Goal: Browse casually

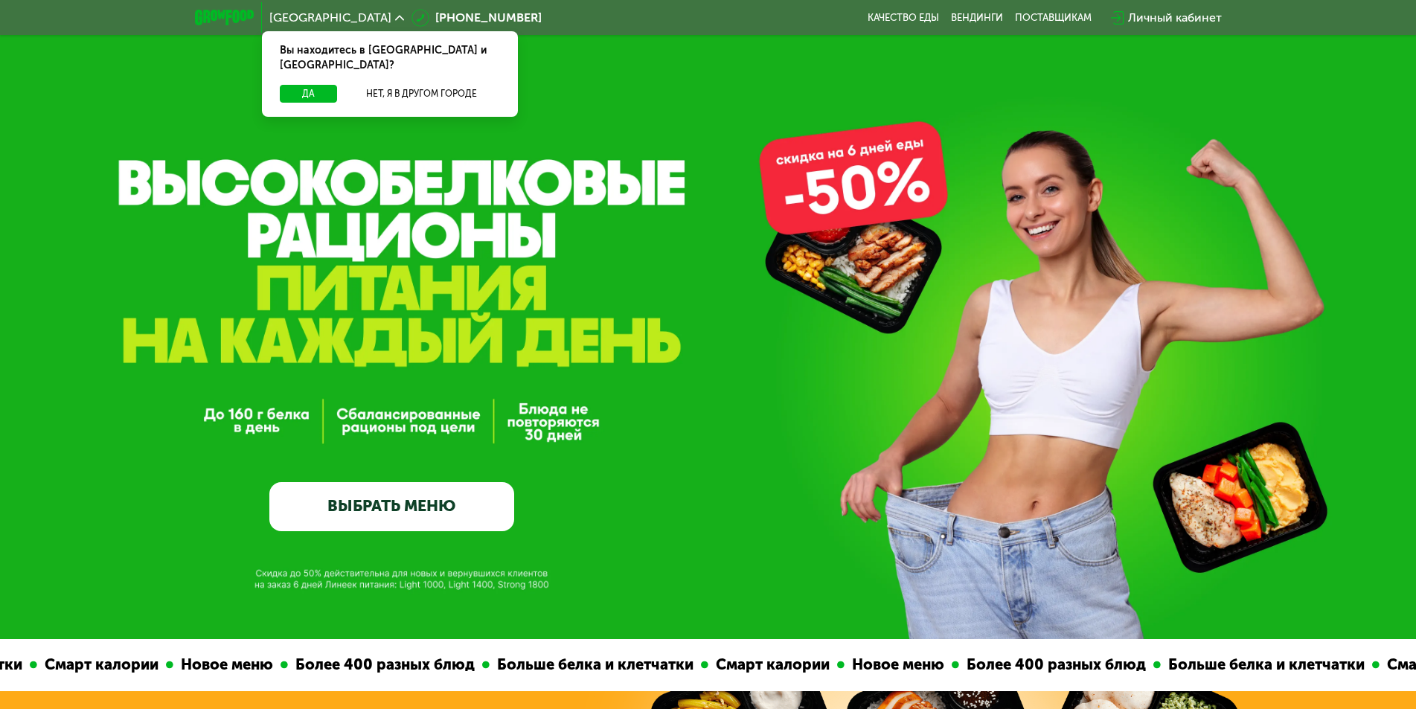
click at [784, 483] on div "GrowFood — доставка правильного питания ВЫБРАТЬ МЕНЮ" at bounding box center [708, 319] width 1416 height 639
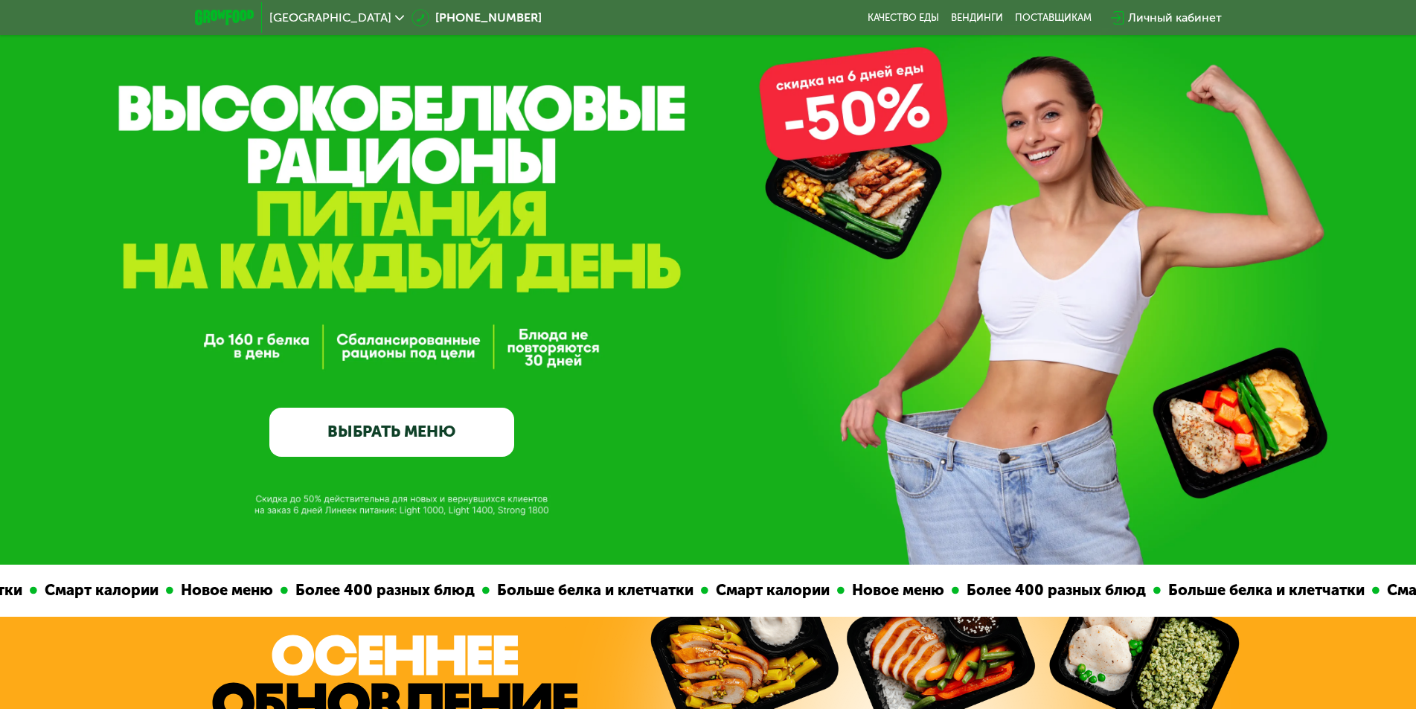
click at [1013, 189] on div "GrowFood — доставка правильного питания ВЫБРАТЬ МЕНЮ" at bounding box center [708, 304] width 1416 height 305
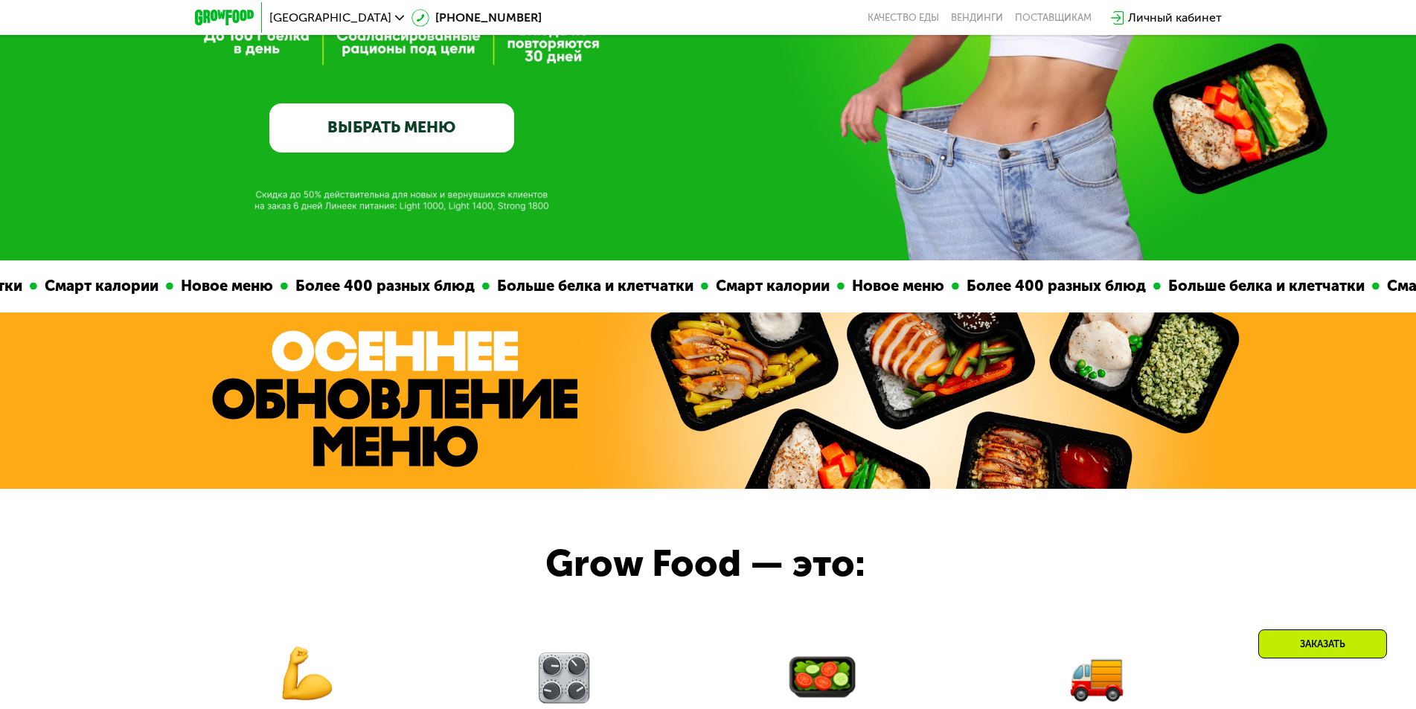
scroll to position [751, 0]
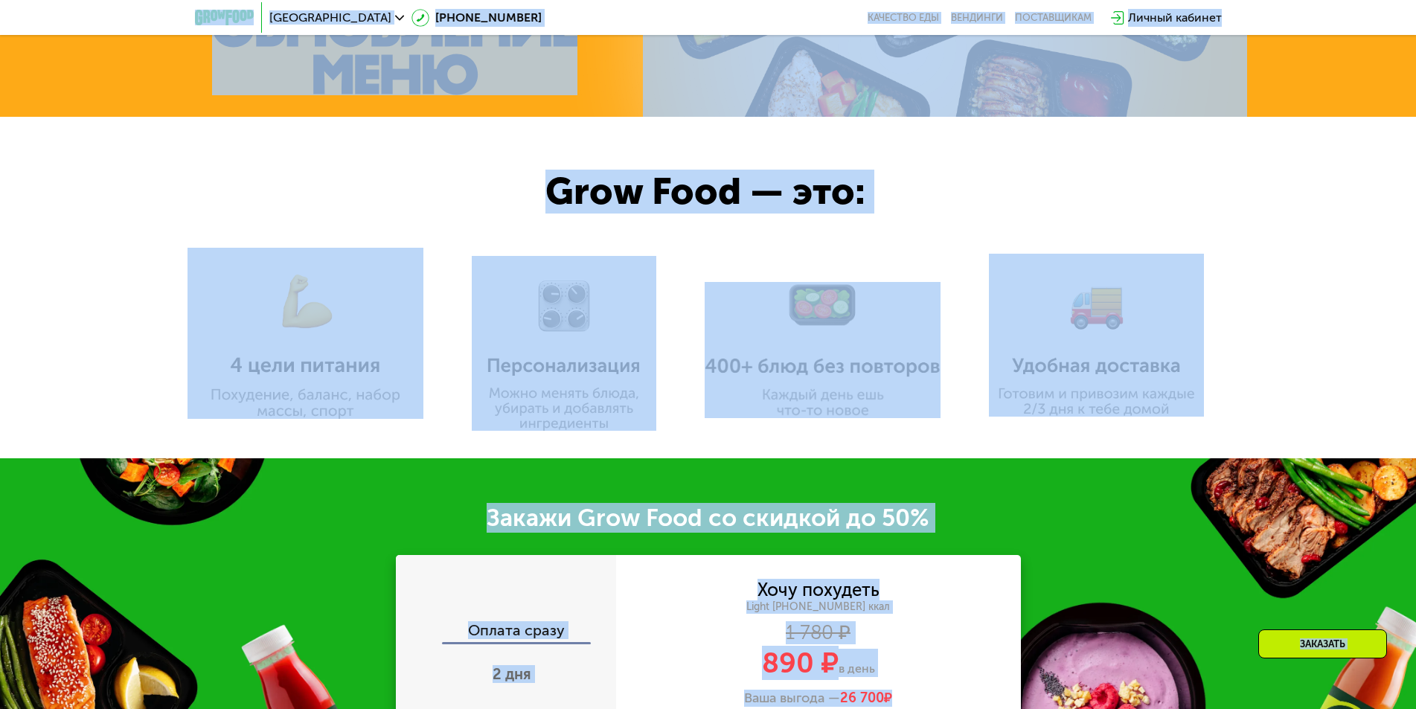
click at [792, 425] on div at bounding box center [708, 287] width 1416 height 341
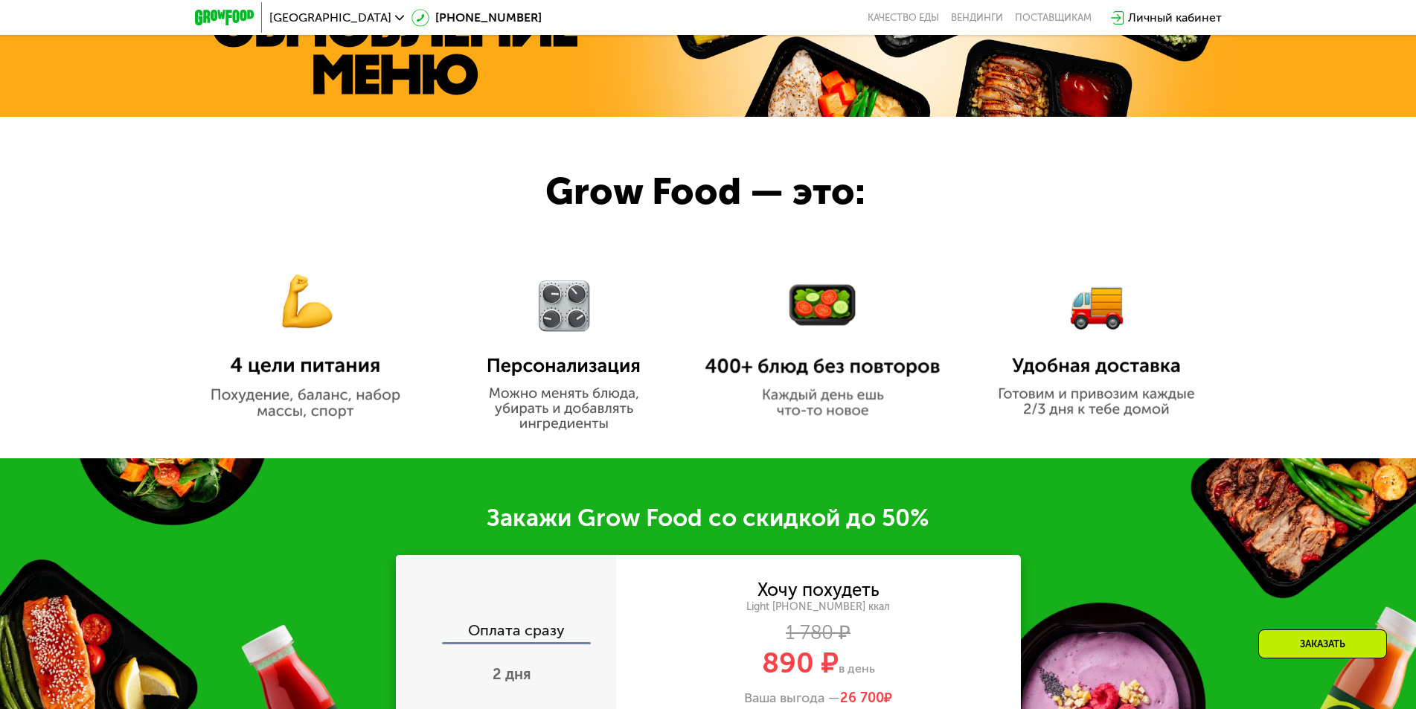
scroll to position [1197, 0]
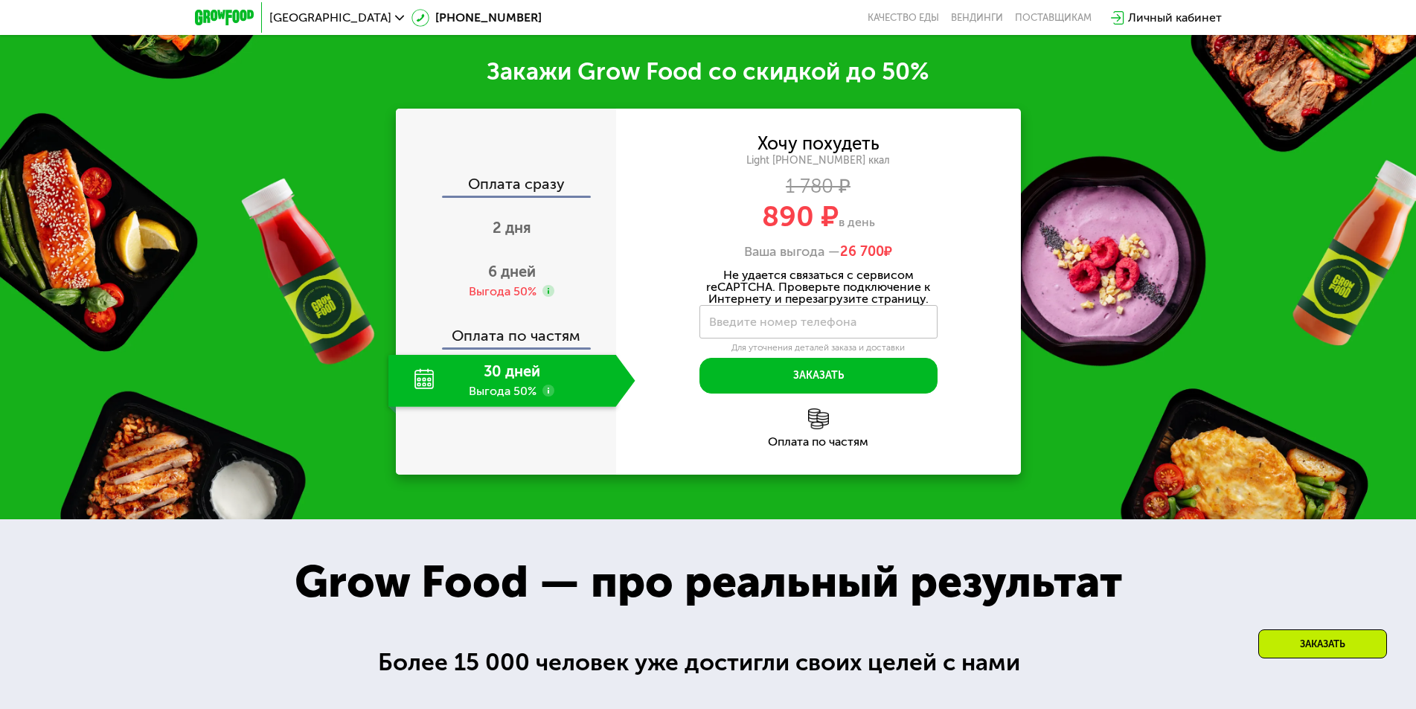
click at [1030, 268] on div "Закажи Grow Food со скидкой до 50% Оплата сразу 2 дня 6 дней Выгода 50% Оплата …" at bounding box center [708, 265] width 1416 height 507
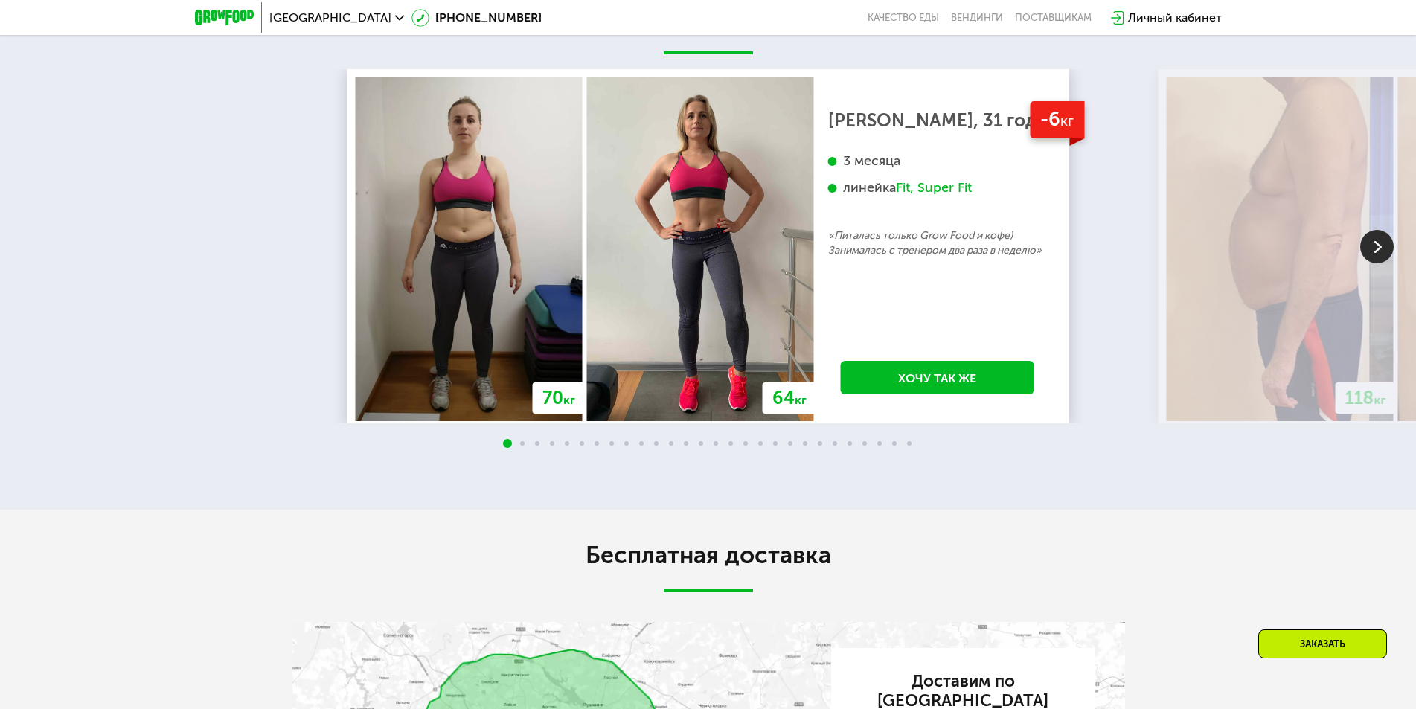
scroll to position [2983, 0]
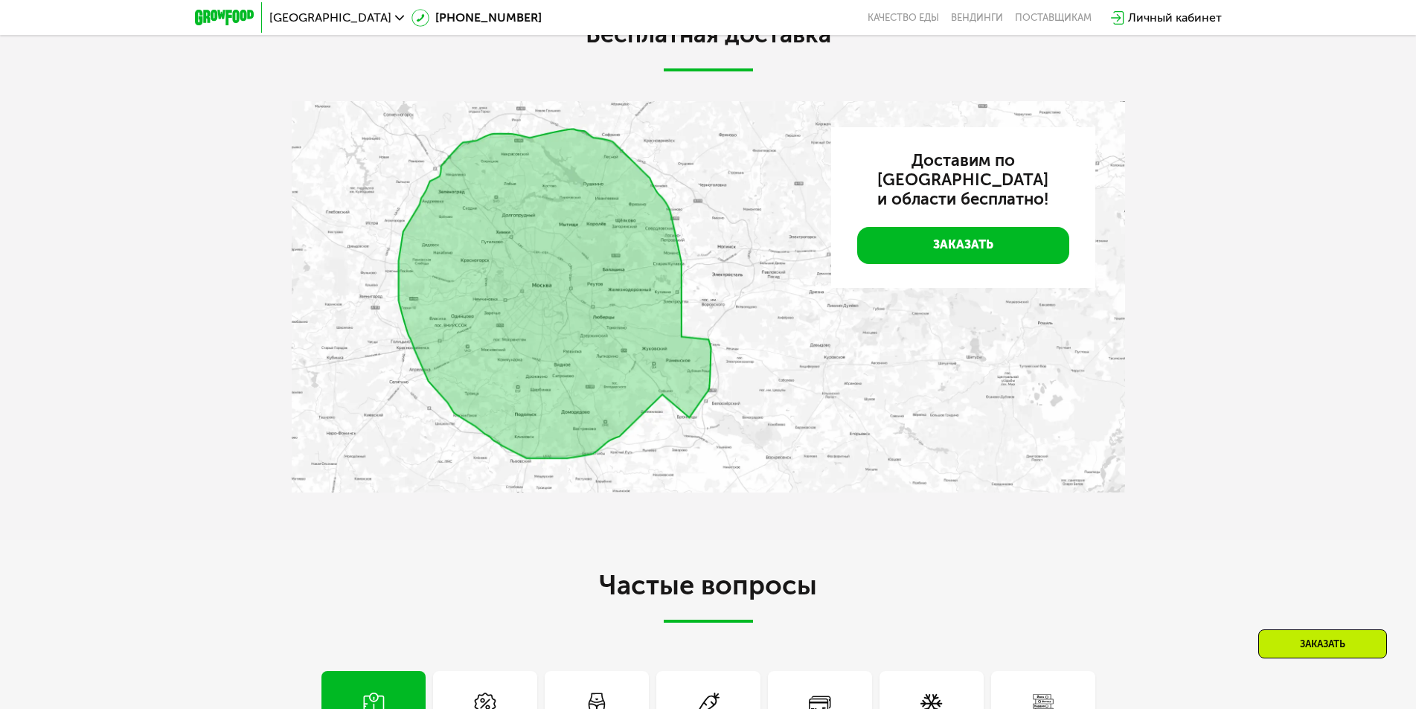
click at [681, 519] on div "Бесплатная доставка Доставим по [GEOGRAPHIC_DATA] и области бесплатно! Заказать" at bounding box center [708, 264] width 1416 height 551
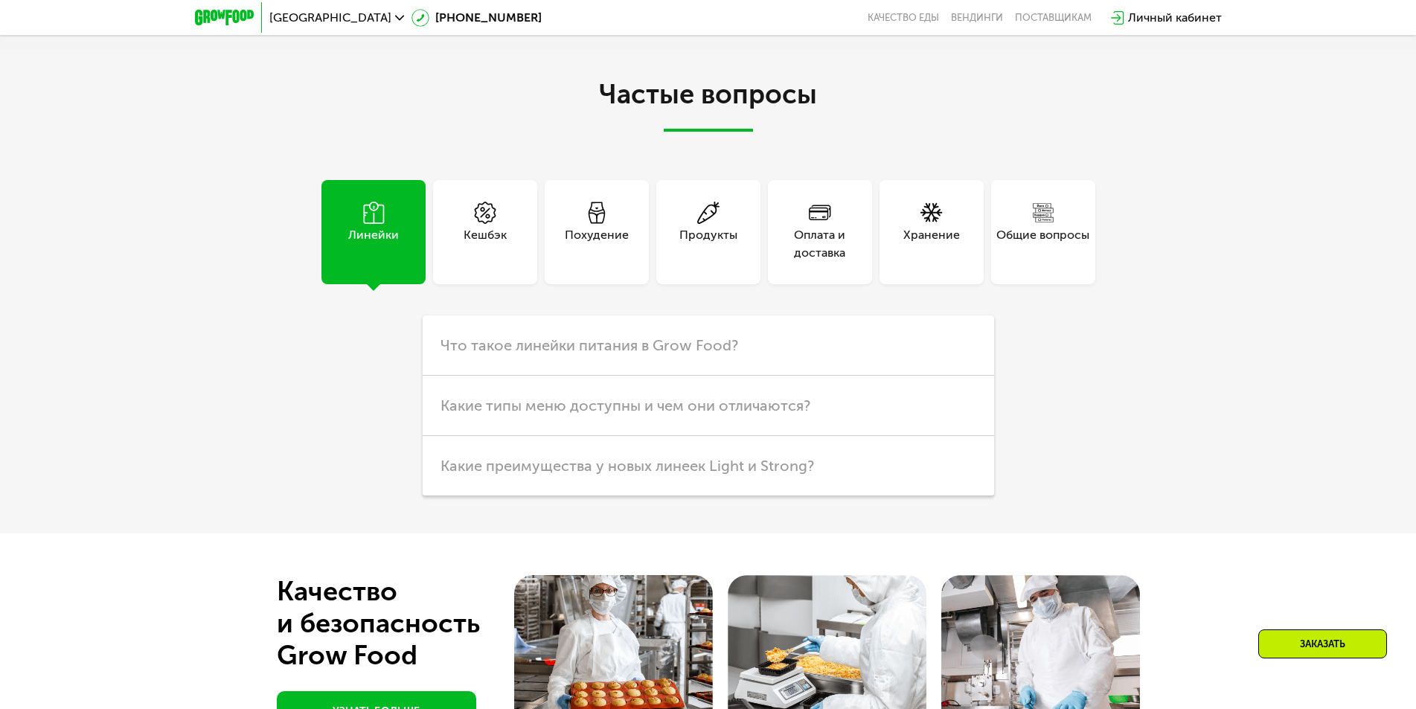
scroll to position [3623, 0]
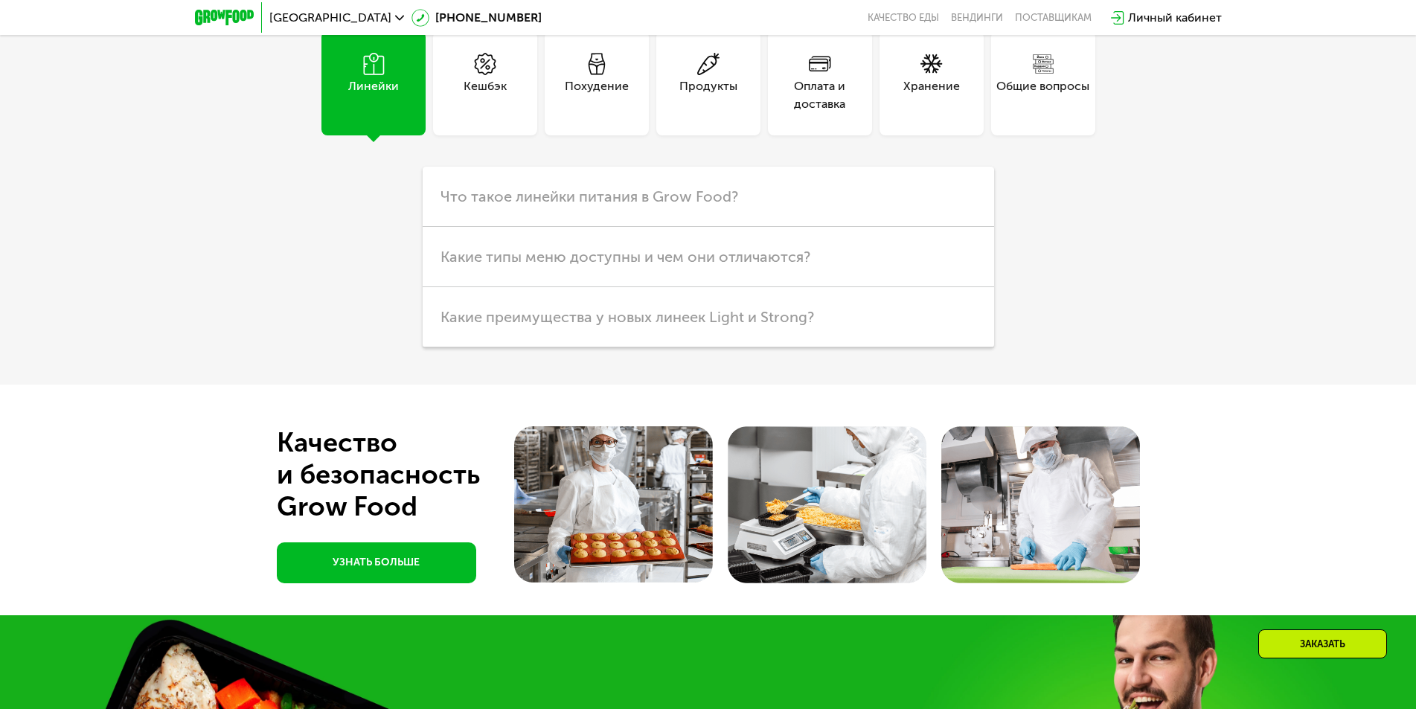
click at [940, 399] on div at bounding box center [708, 500] width 1416 height 231
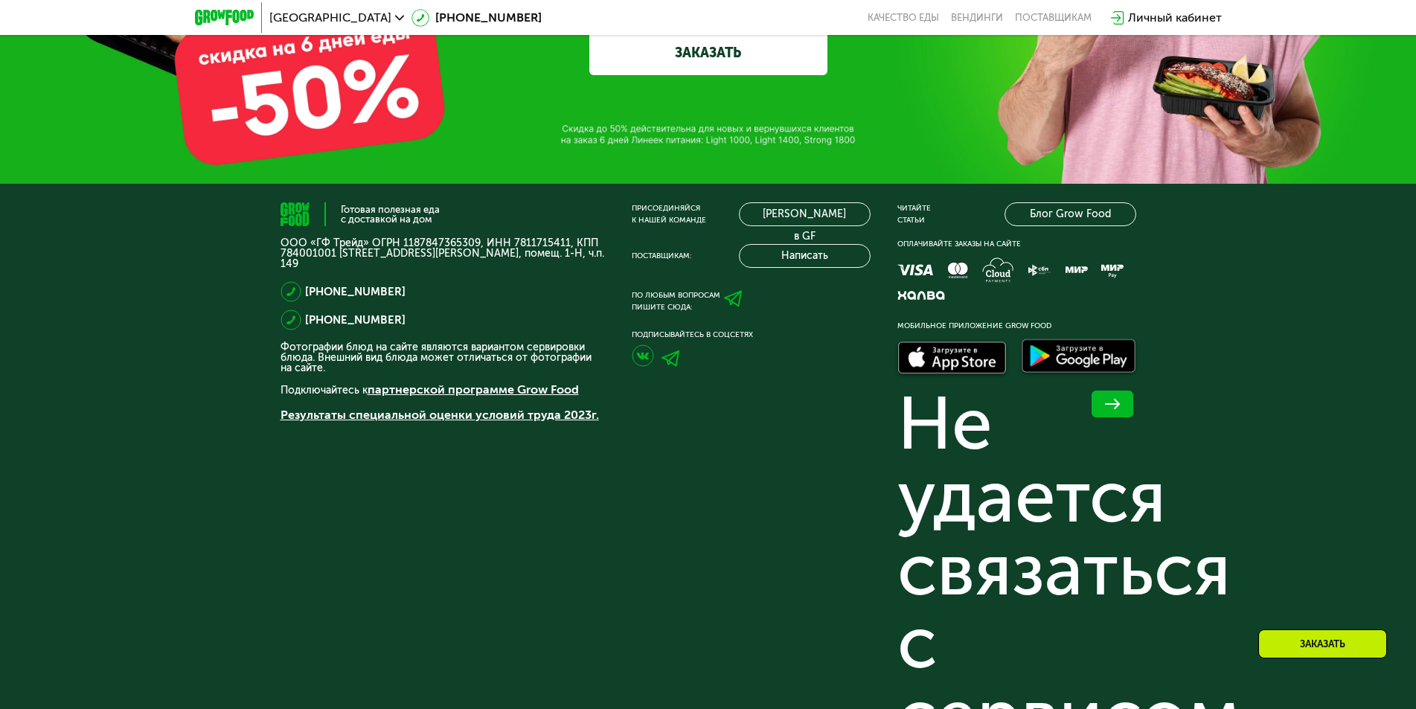
scroll to position [3890, 0]
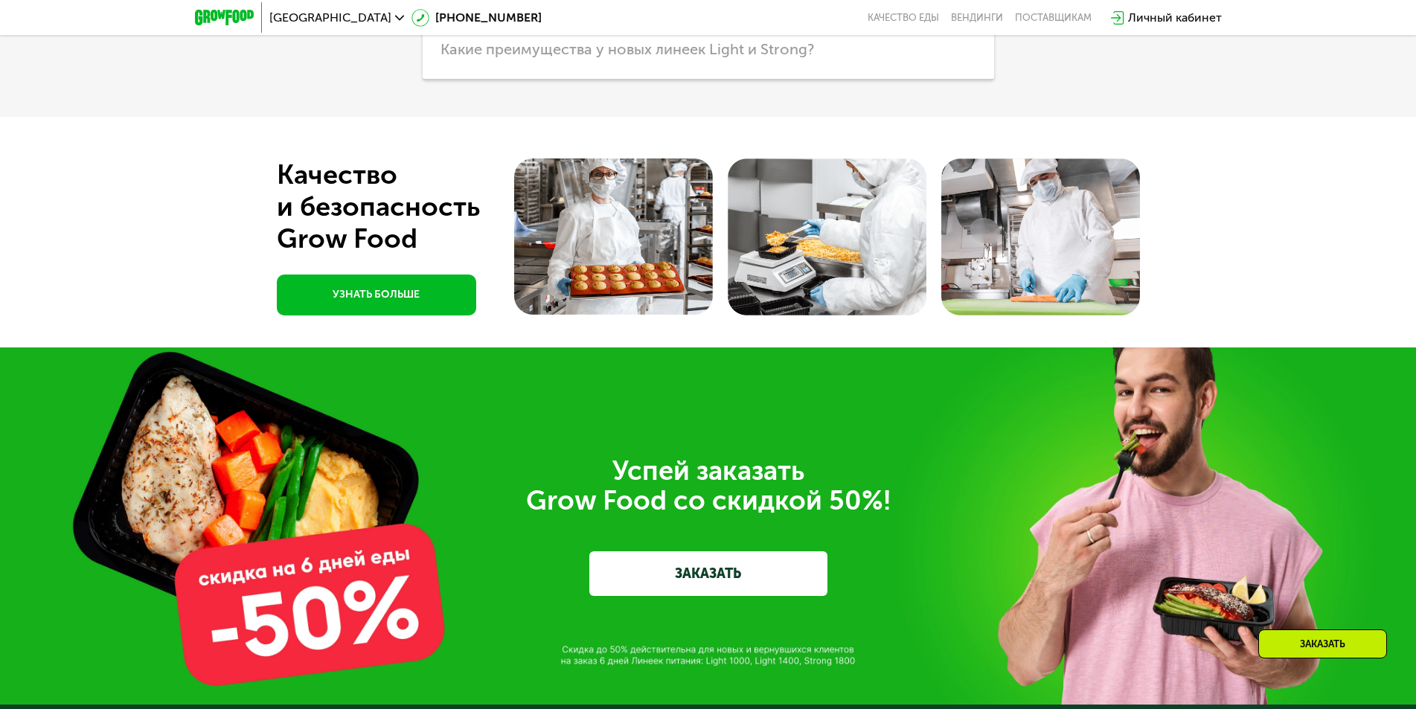
click at [818, 515] on div "Успей заказать  Grow Food со скидкой 50%!" at bounding box center [708, 486] width 833 height 60
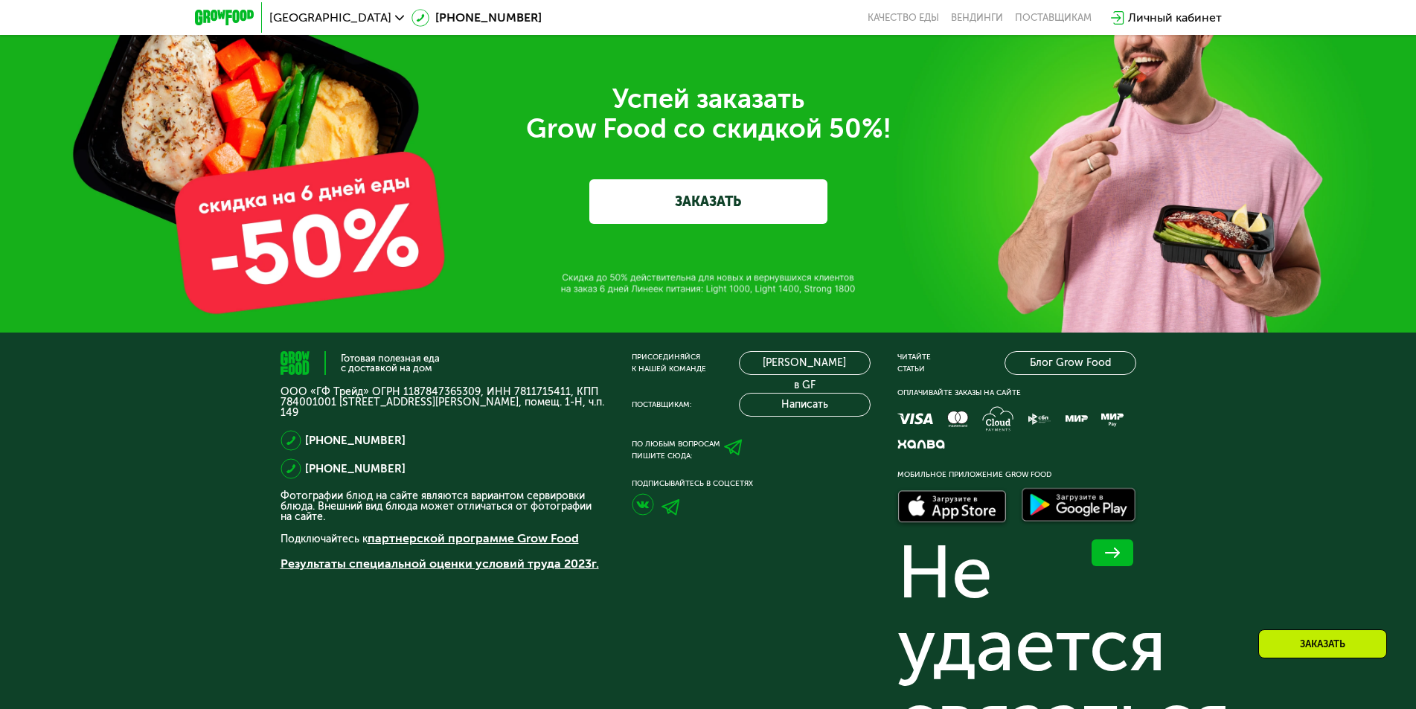
scroll to position [4560, 0]
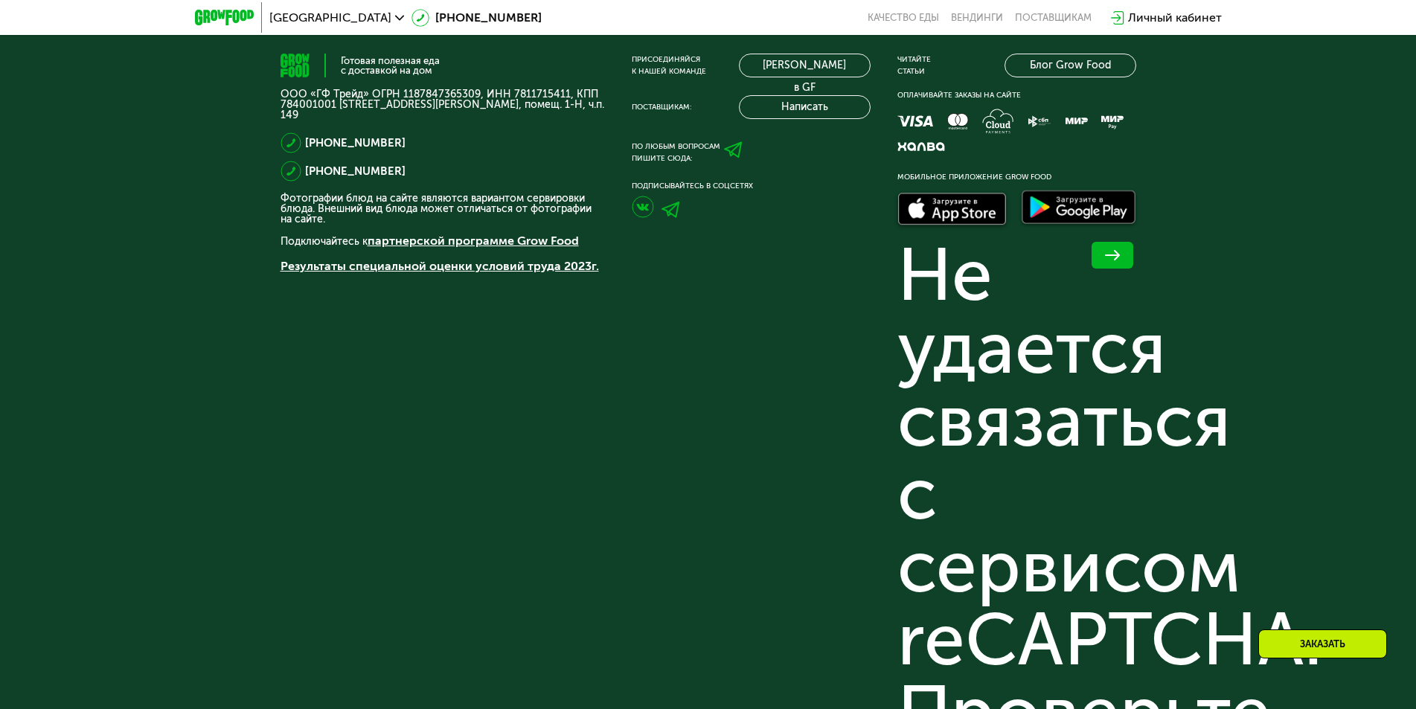
click at [561, 329] on div "Готовая полезная еда с доставкой на дом ООО «ГФ Трейд» ОГРН 1187847365309, ИНН …" at bounding box center [442, 646] width 324 height 1185
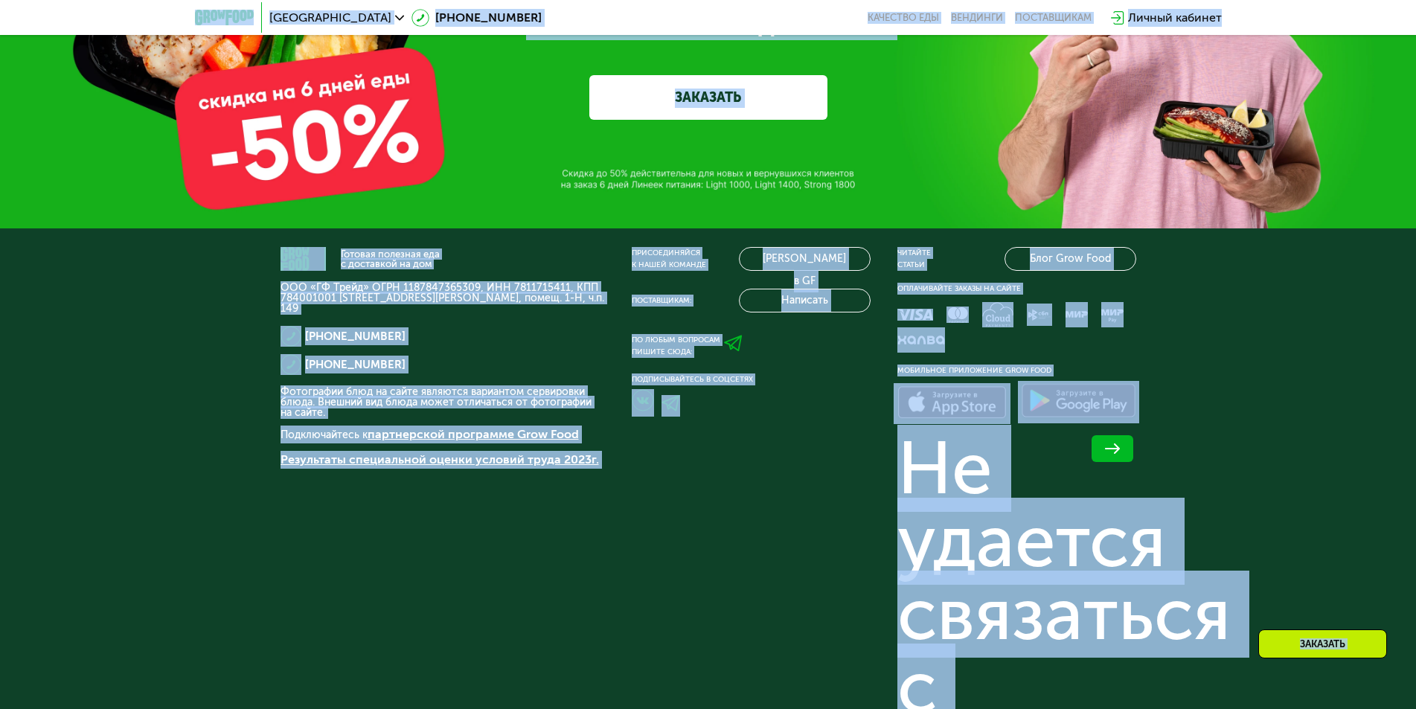
scroll to position [3920, 0]
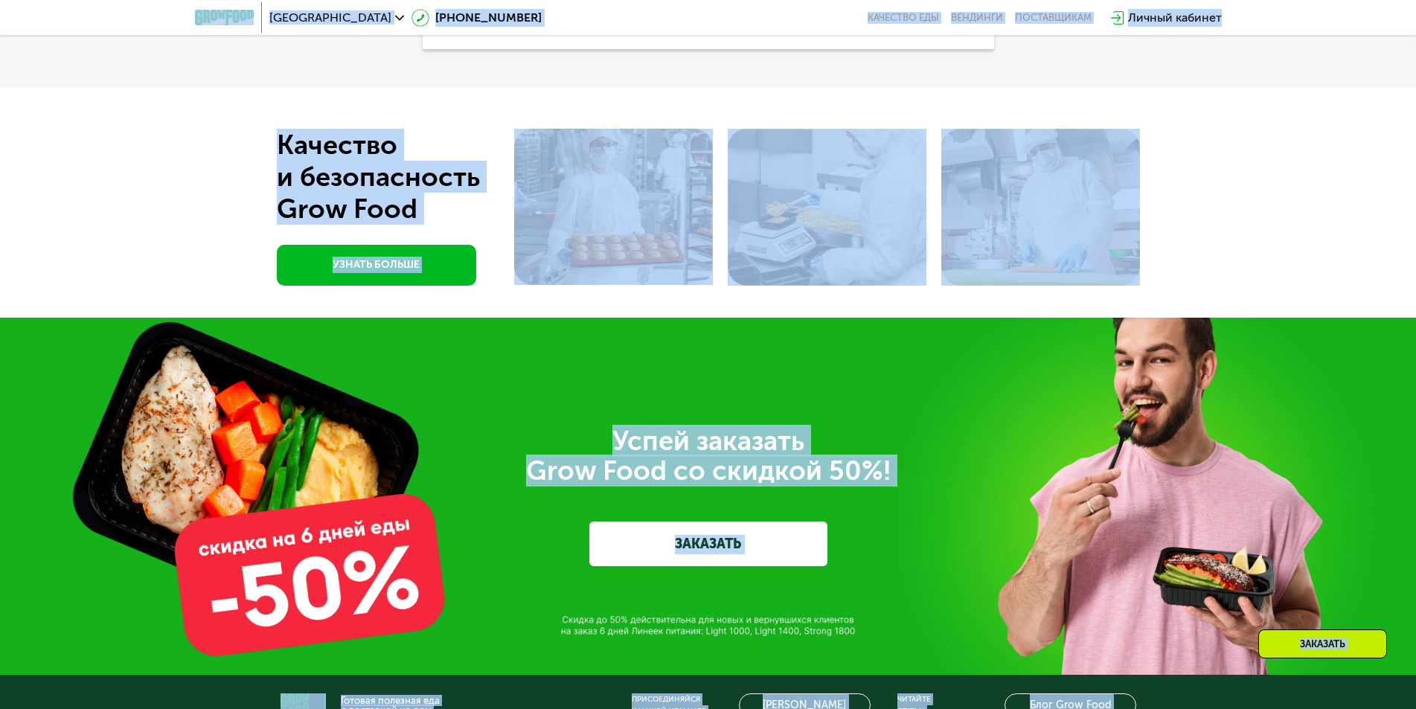
click at [260, 443] on div "Успей заказать  Grow Food со скидкой 50%! ЗАКАЗАТЬ" at bounding box center [708, 496] width 1416 height 357
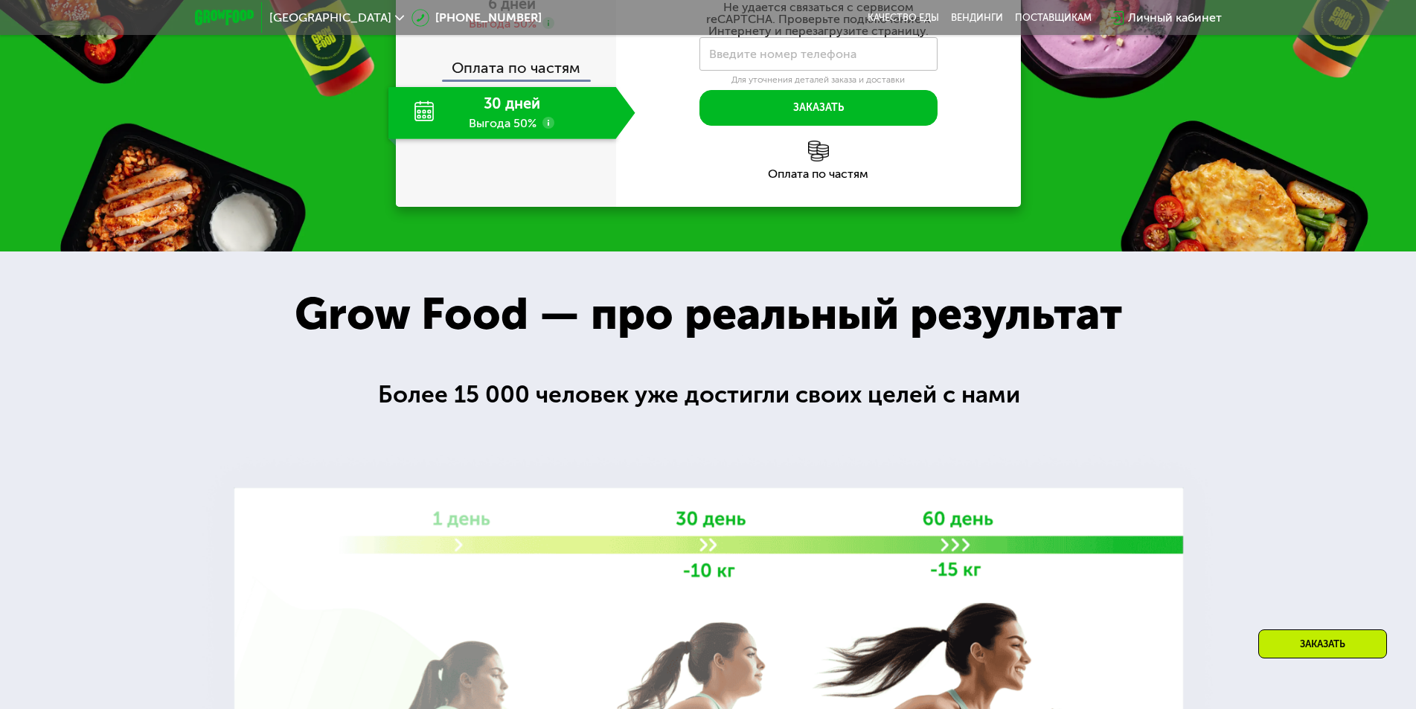
scroll to position [0, 0]
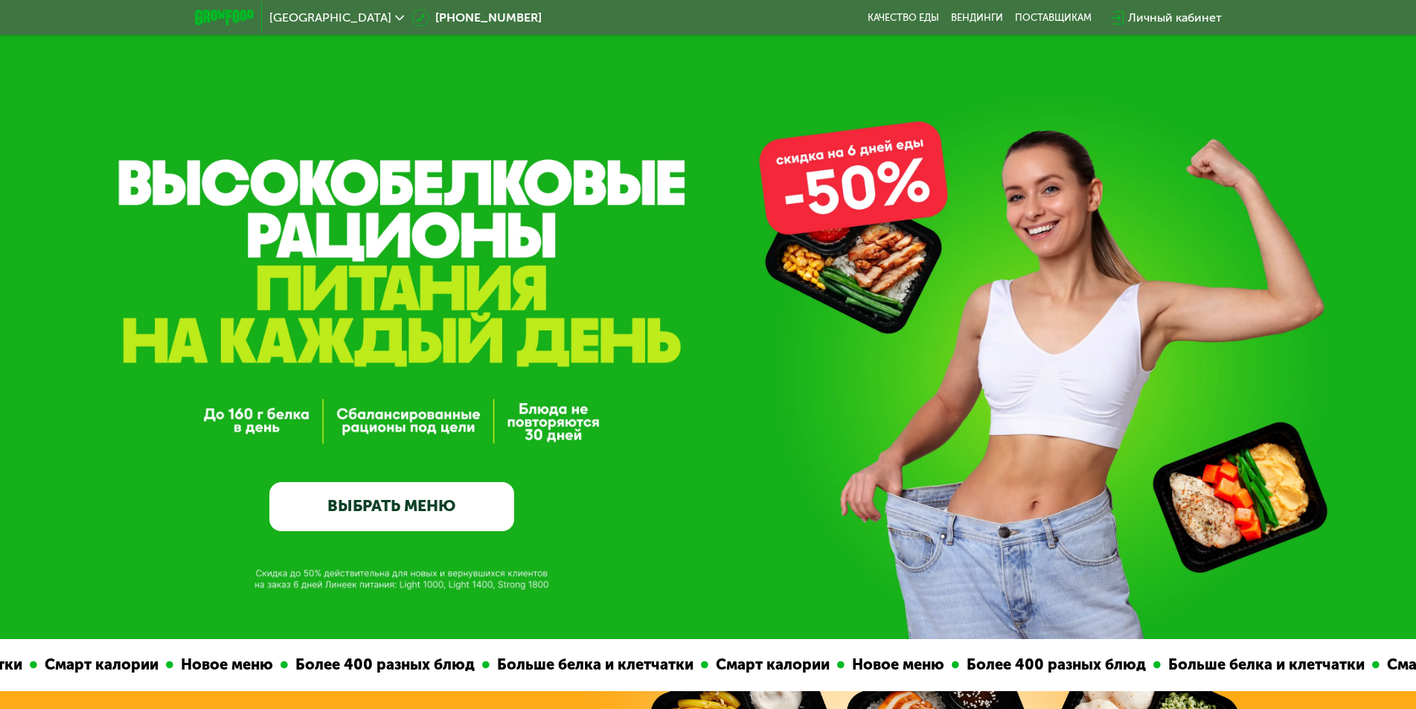
click at [434, 526] on link "ВЫБРАТЬ МЕНЮ" at bounding box center [391, 506] width 245 height 49
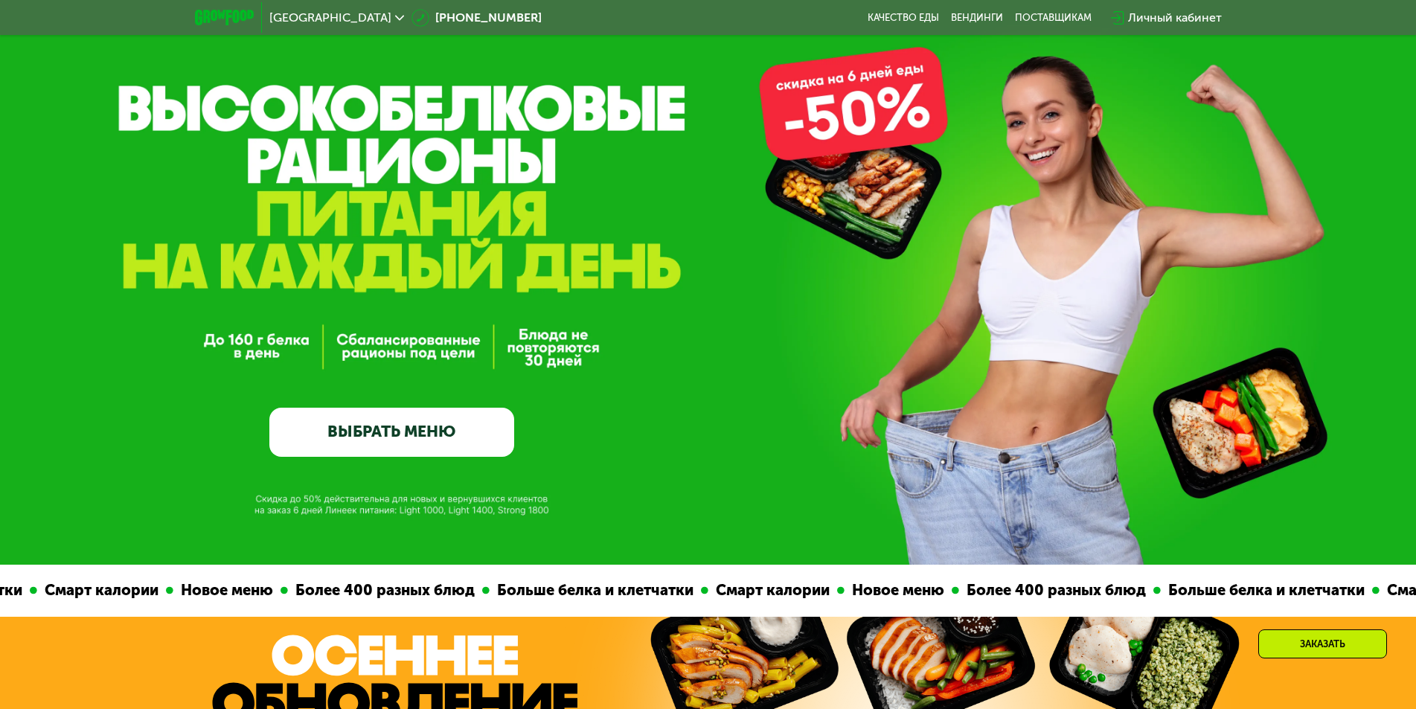
scroll to position [818, 0]
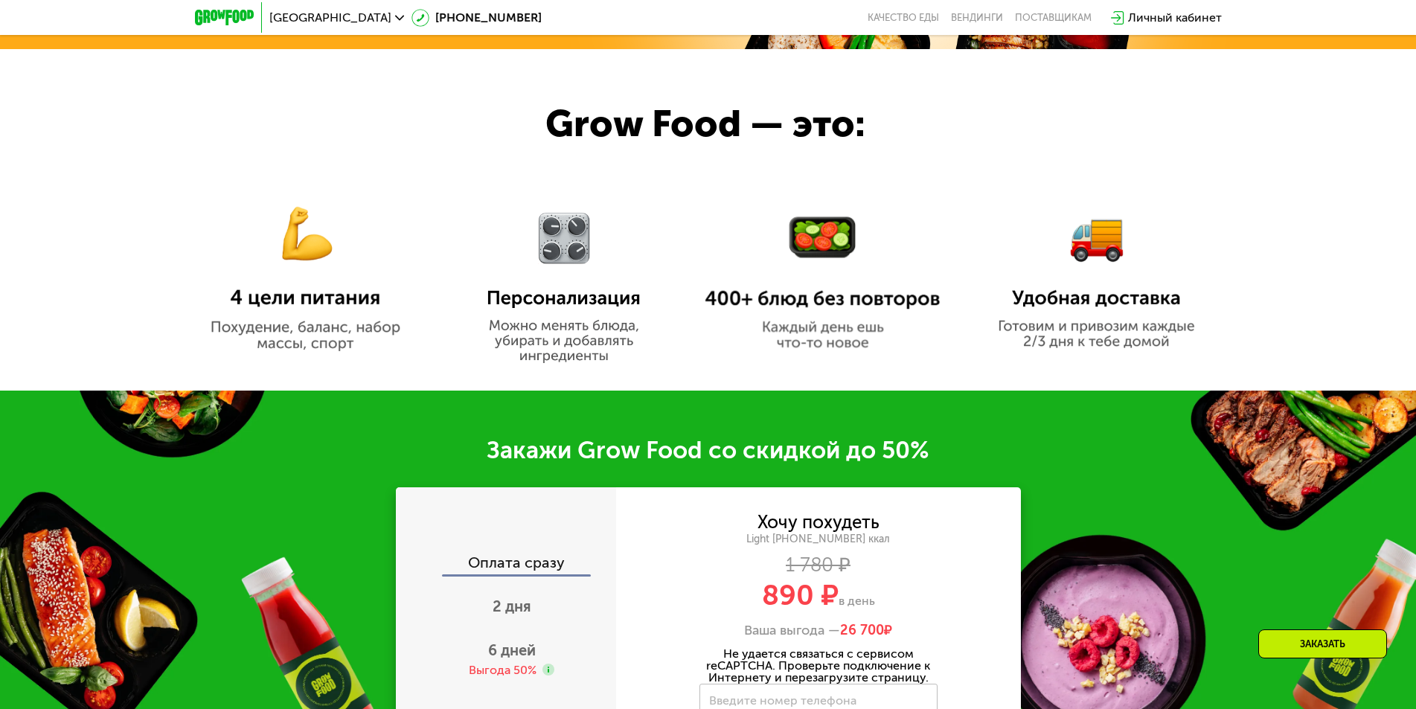
click at [629, 518] on div "Хочу похудеть Light [PHONE_NUMBER] ккал 1 780 ₽ 890 ₽ в день Ваша выгода — 26 7…" at bounding box center [818, 670] width 405 height 366
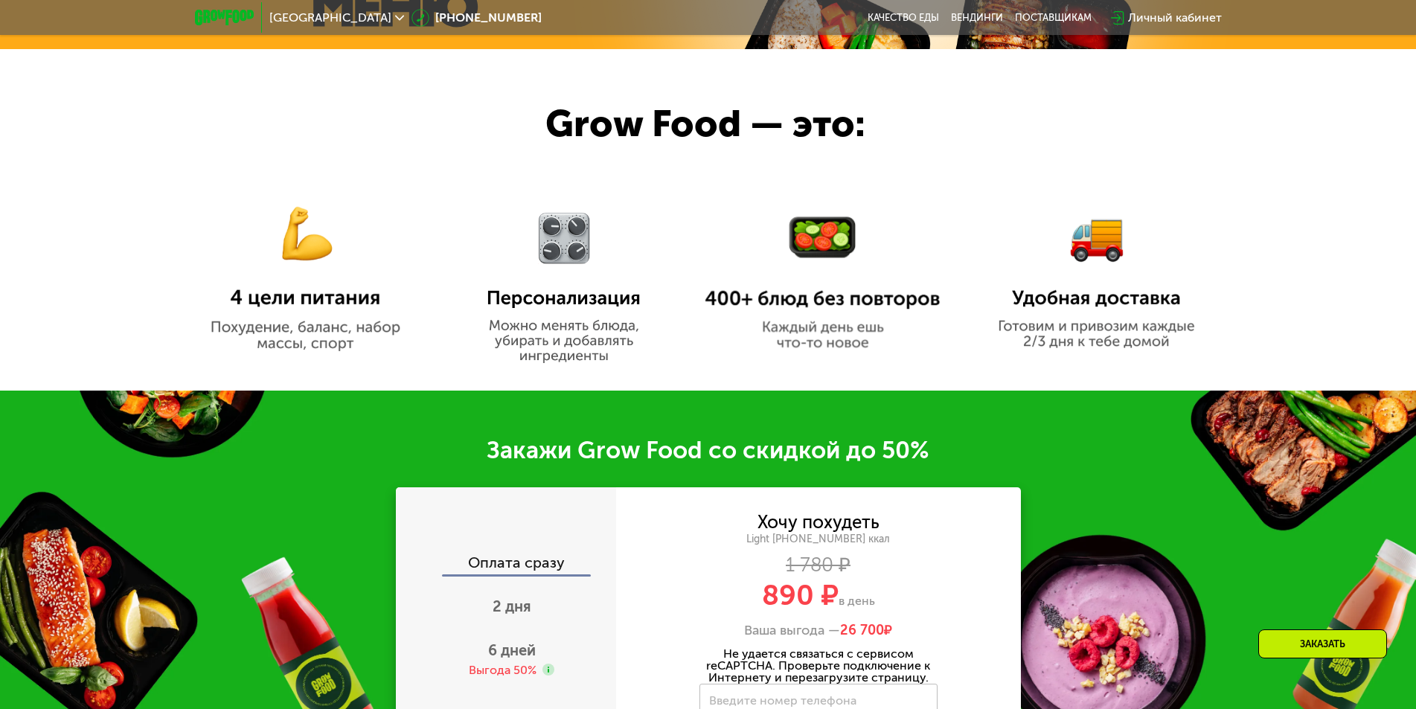
scroll to position [446, 0]
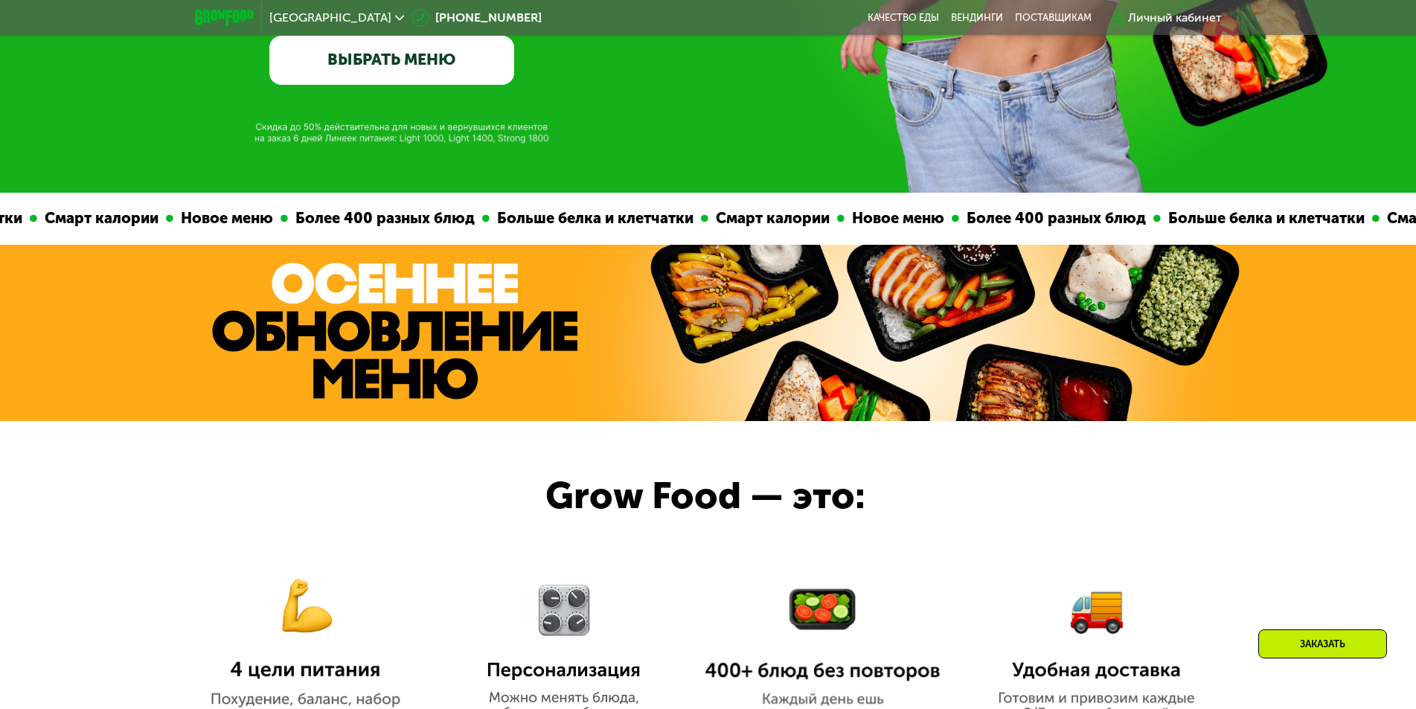
click at [768, 475] on div at bounding box center [708, 591] width 1416 height 341
